Goal: Task Accomplishment & Management: Manage account settings

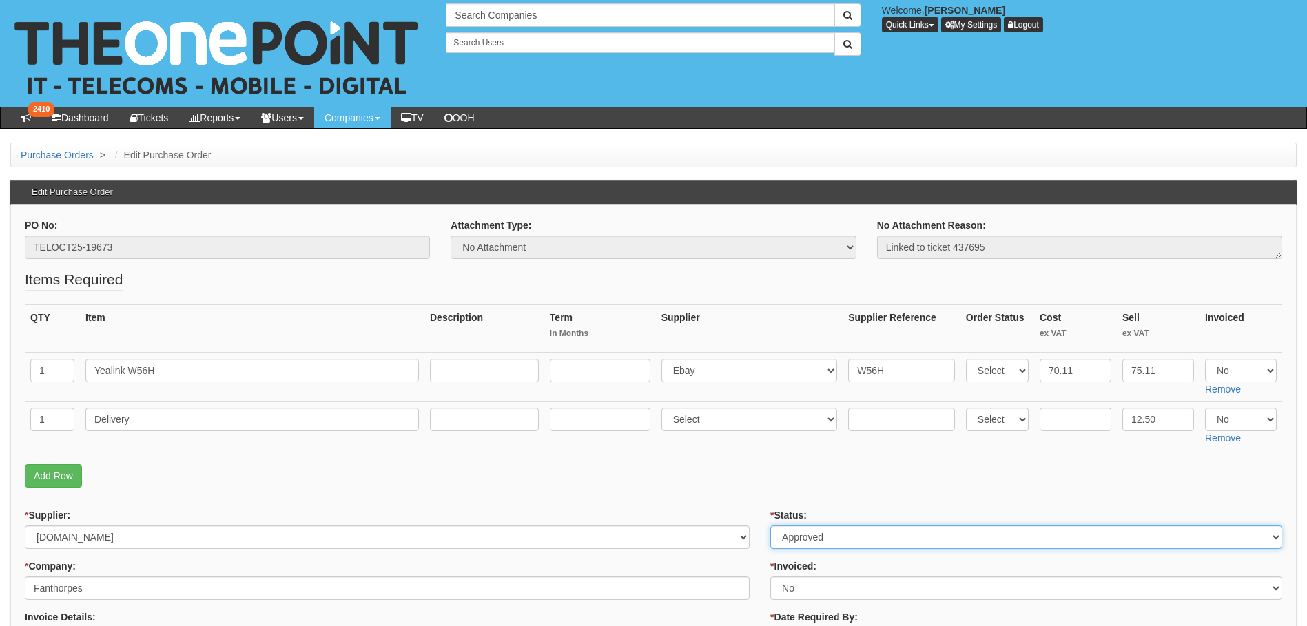
click at [841, 537] on select "Select Approved Completed Delivered Invoiced Ordered Ordered to site Part Order…" at bounding box center [1026, 537] width 512 height 23
select select "9"
click at [770, 526] on select "Select Approved Completed Delivered Invoiced Ordered Ordered to site Part Order…" at bounding box center [1026, 537] width 512 height 23
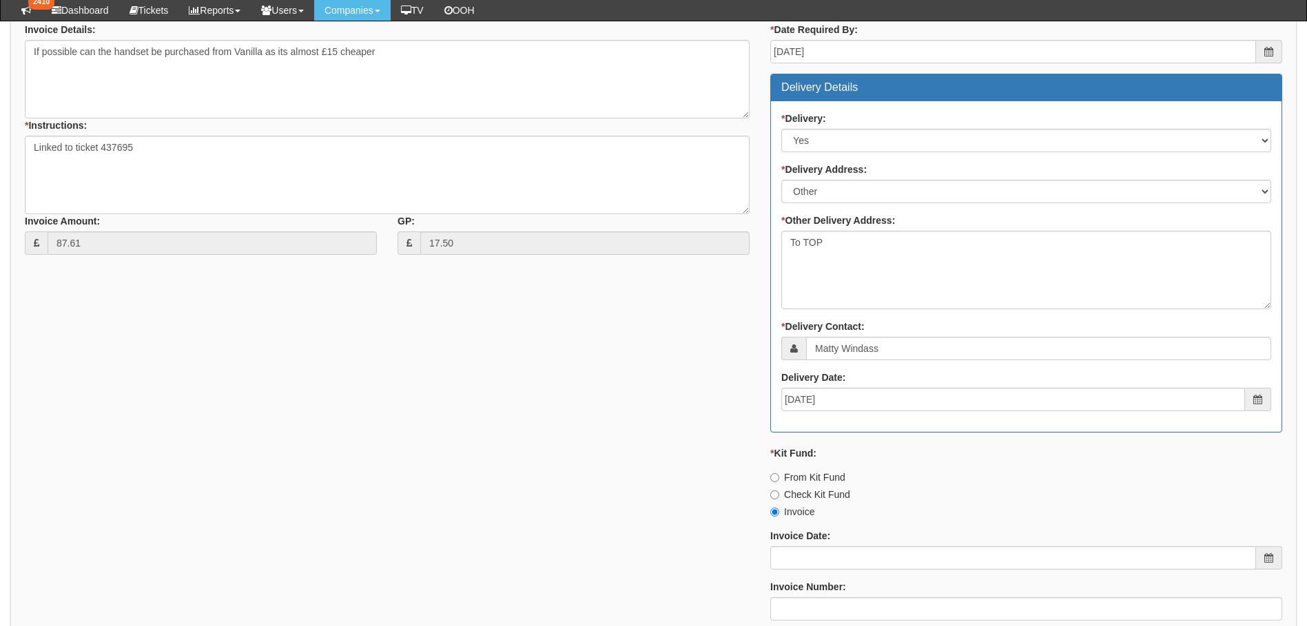
scroll to position [689, 0]
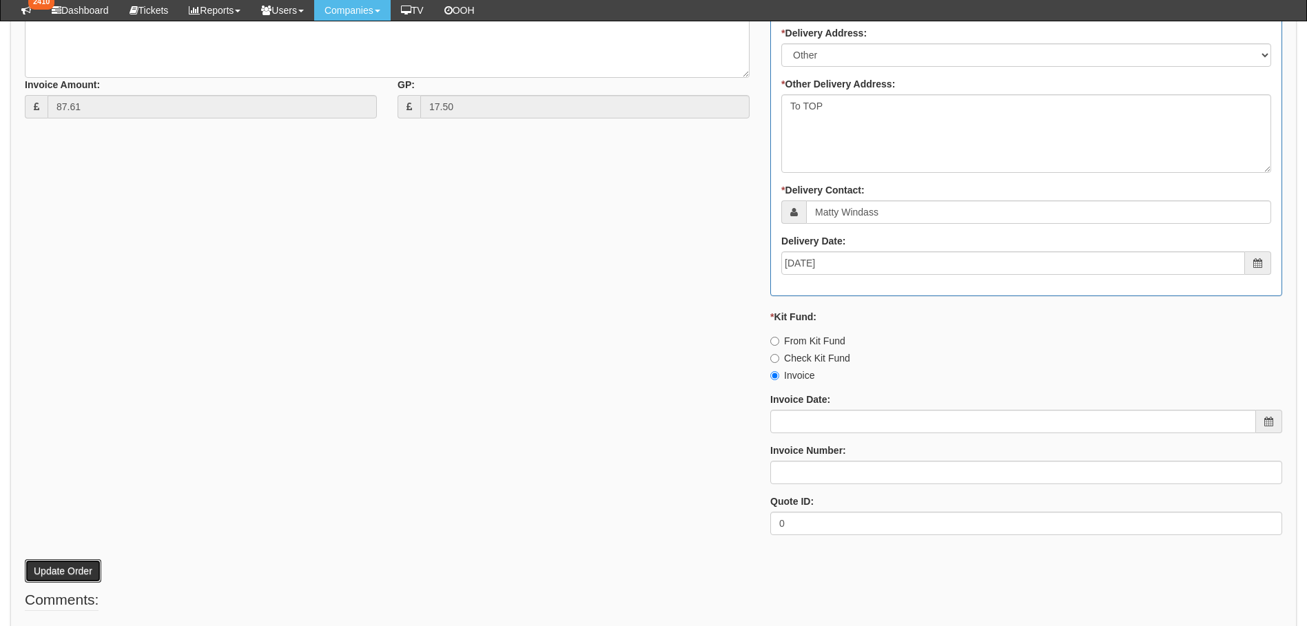
click at [45, 573] on button "Update Order" at bounding box center [63, 570] width 76 height 23
